Goal: Information Seeking & Learning: Learn about a topic

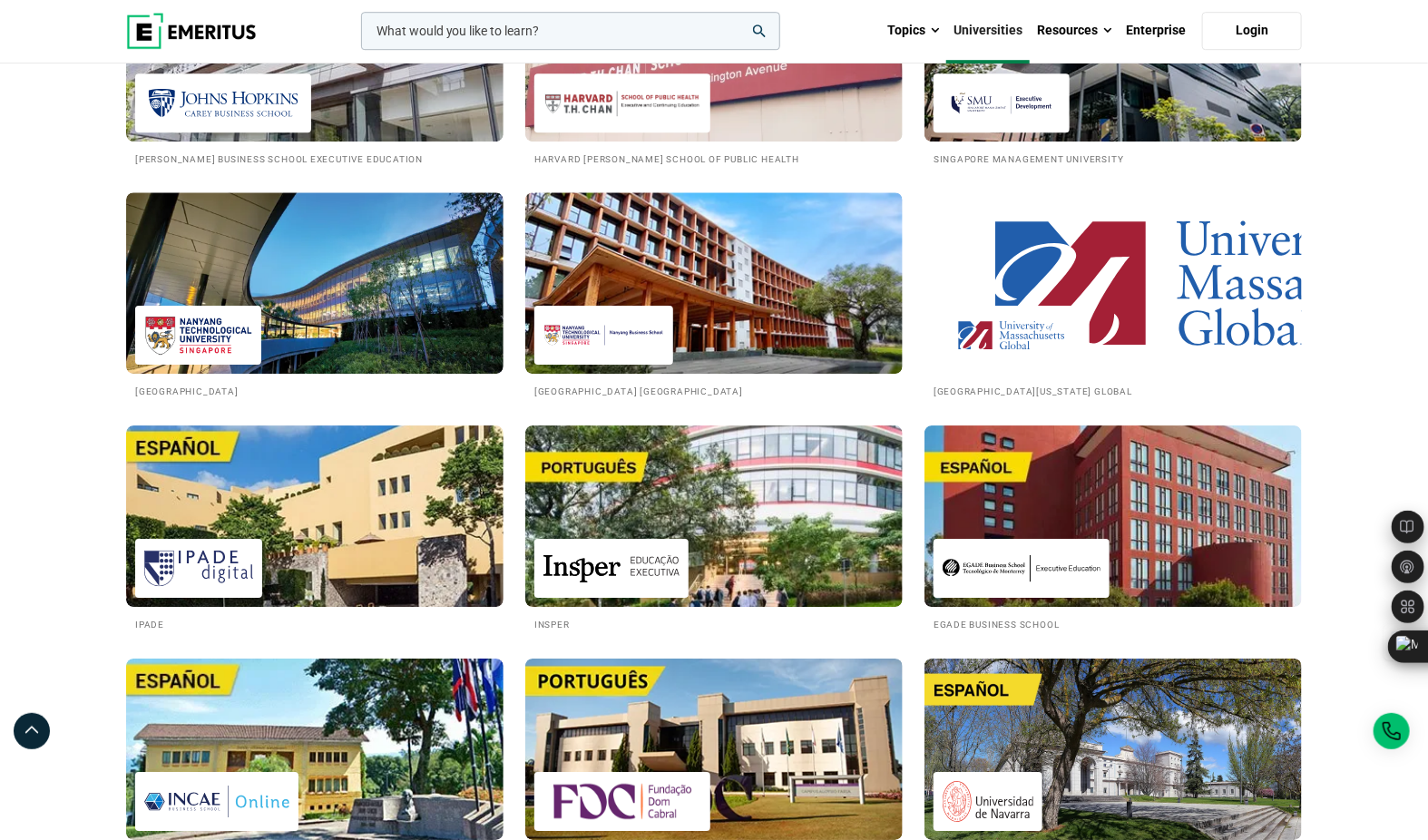
scroll to position [2592, 0]
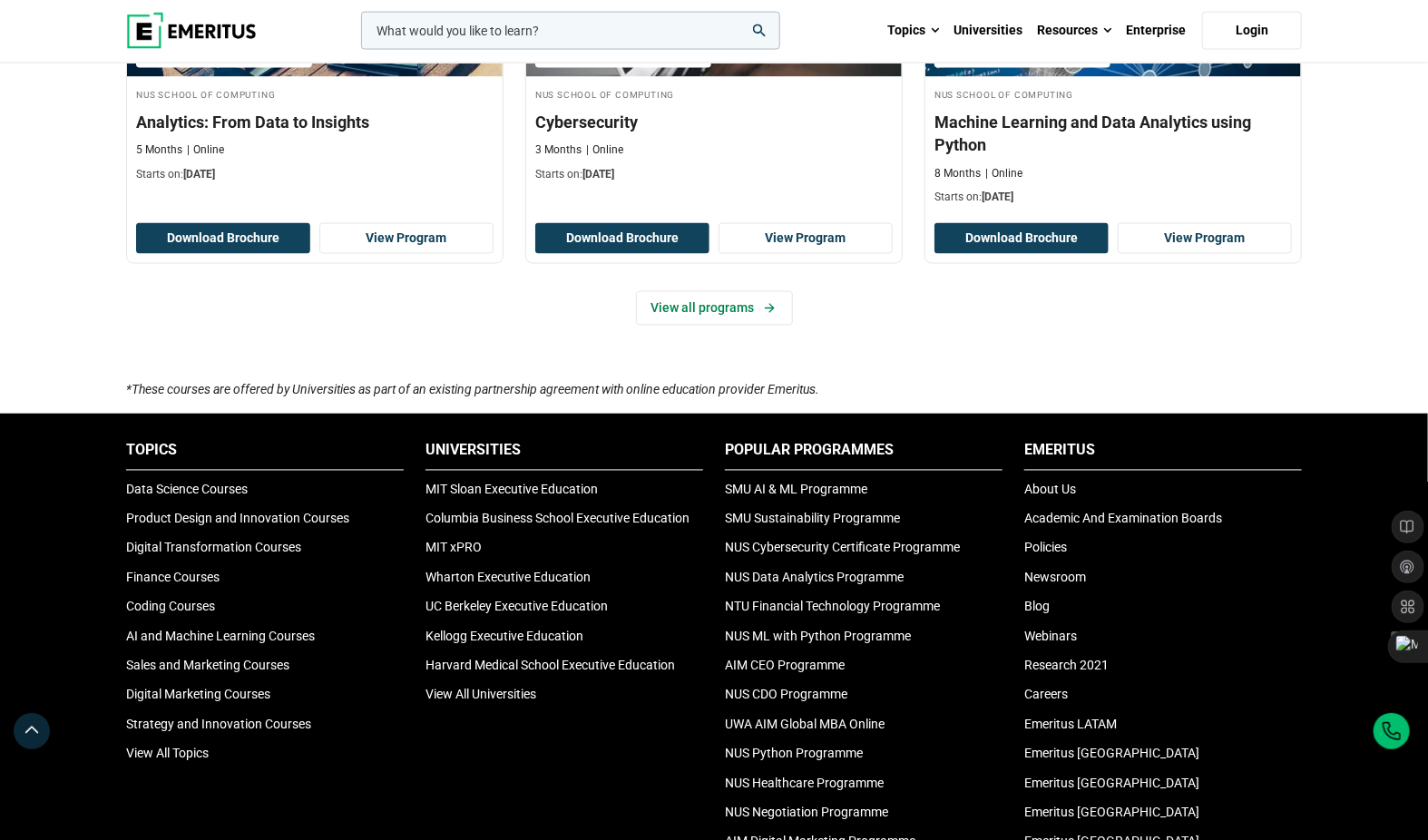
scroll to position [1397, 0]
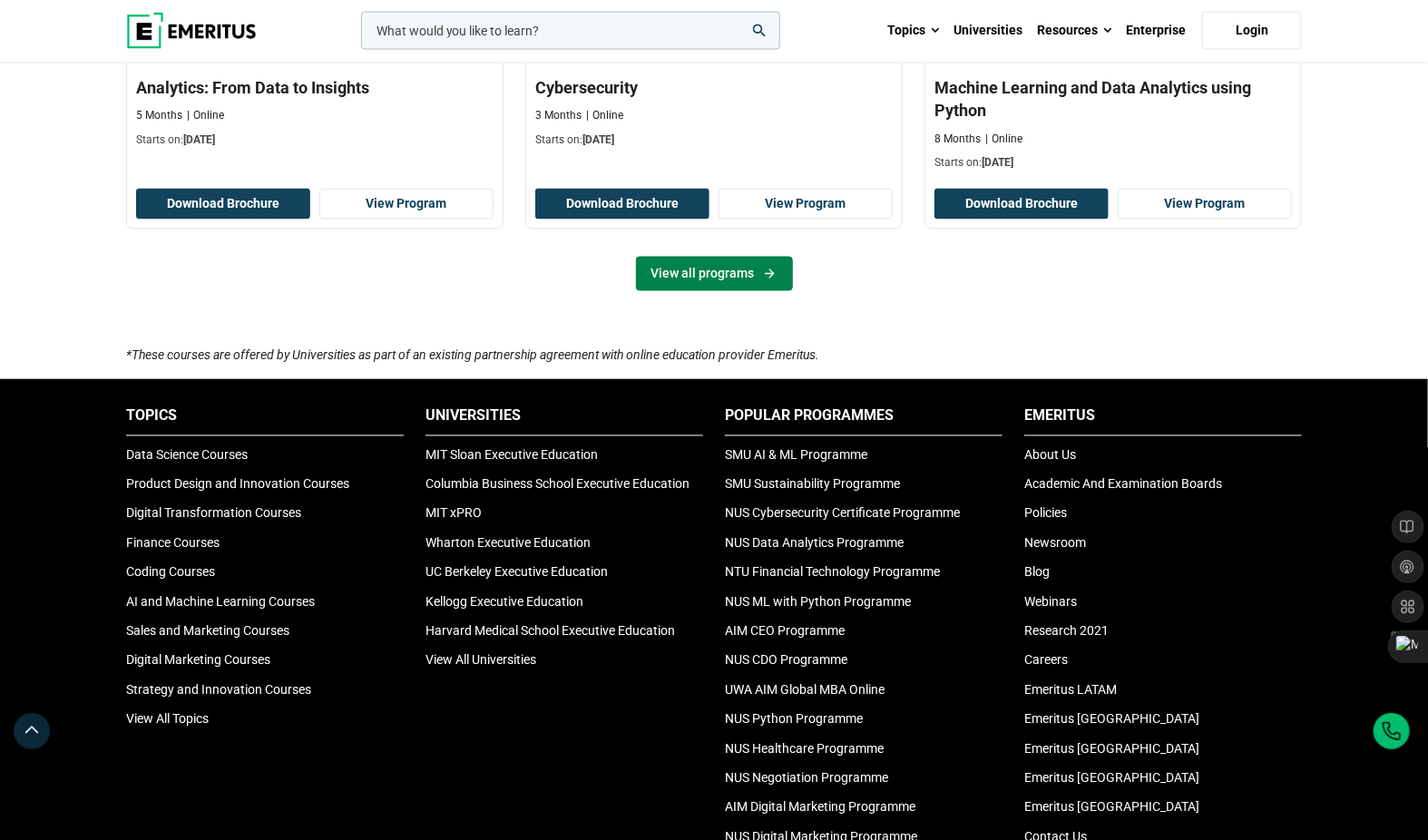
click at [745, 263] on link "View all programs" at bounding box center [714, 274] width 157 height 35
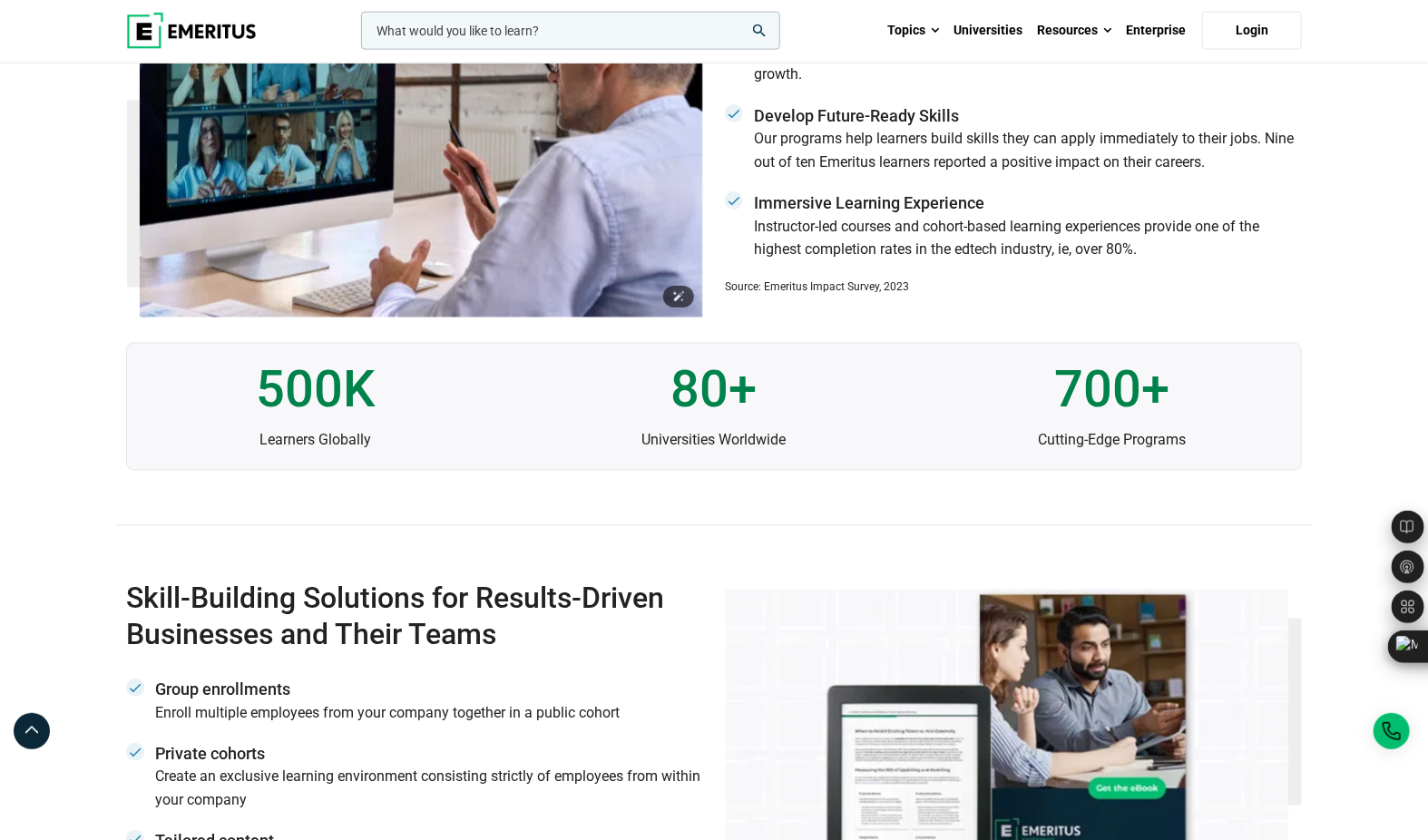
scroll to position [4443, 0]
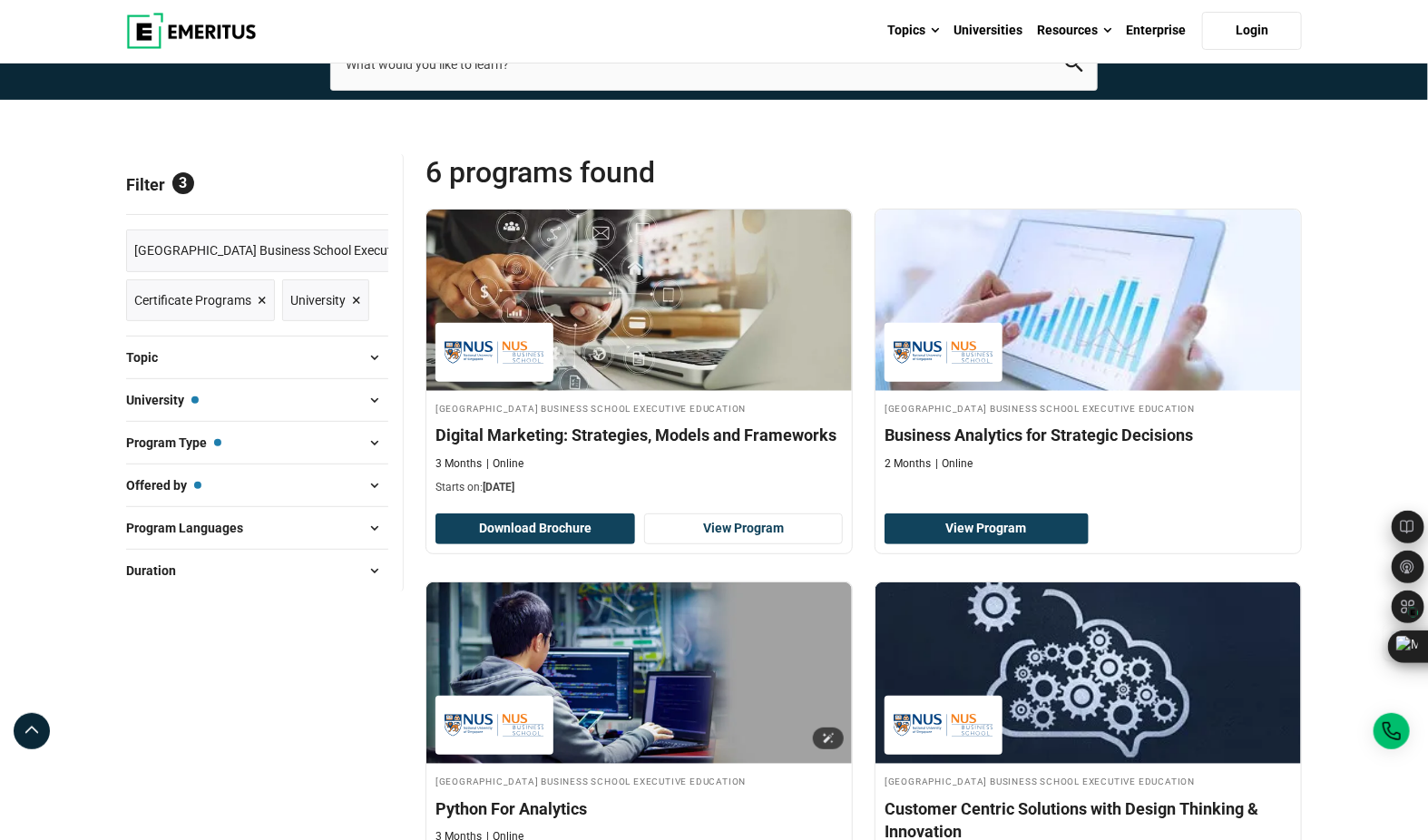
scroll to position [124, 0]
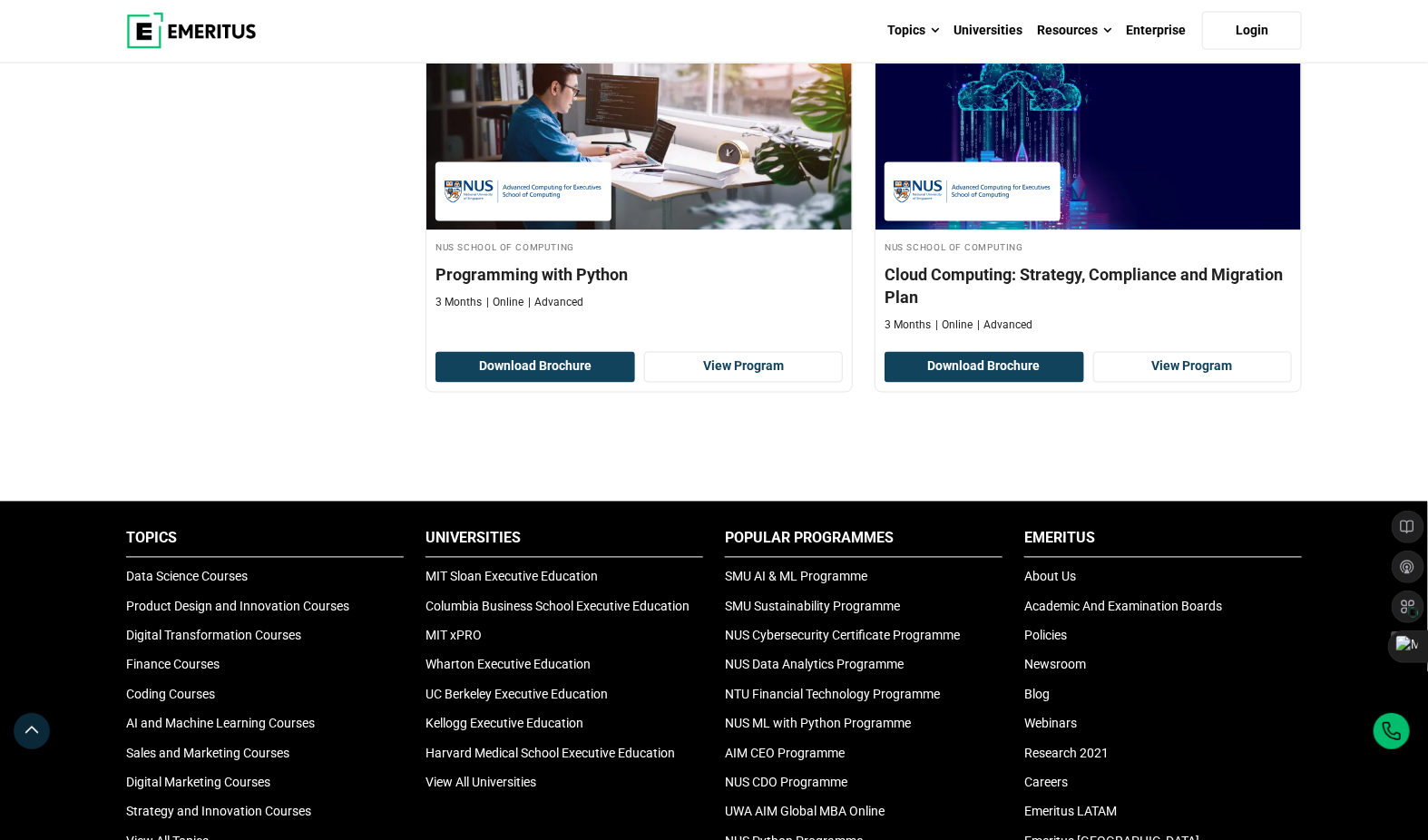
scroll to position [1428, 0]
